Goal: Task Accomplishment & Management: Use online tool/utility

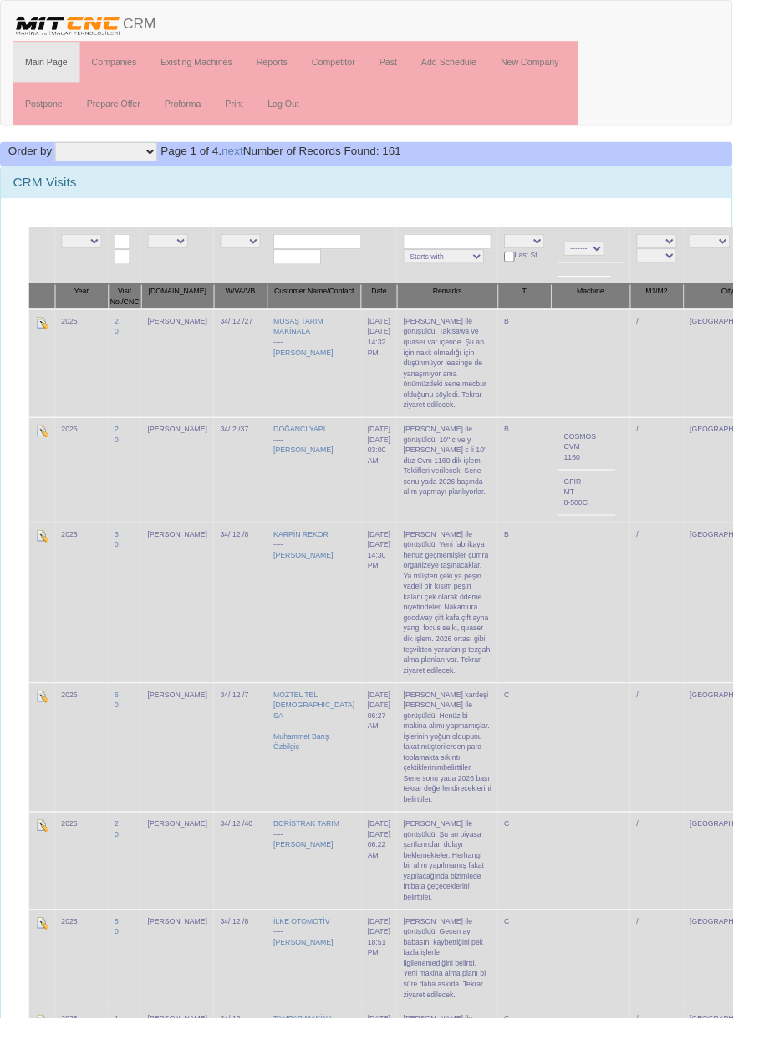
click at [172, 244] on select "NE E fazıl ibrahim hasan murat" at bounding box center [174, 249] width 42 height 15
select select "15"
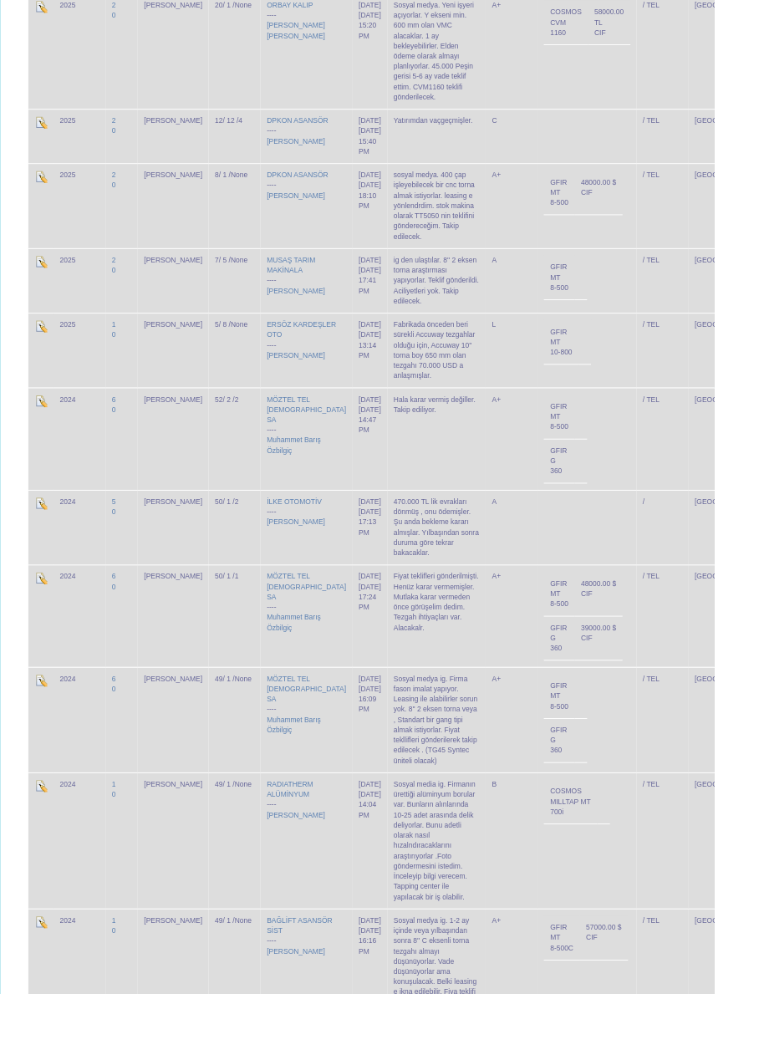
scroll to position [2180, 0]
